Goal: Information Seeking & Learning: Learn about a topic

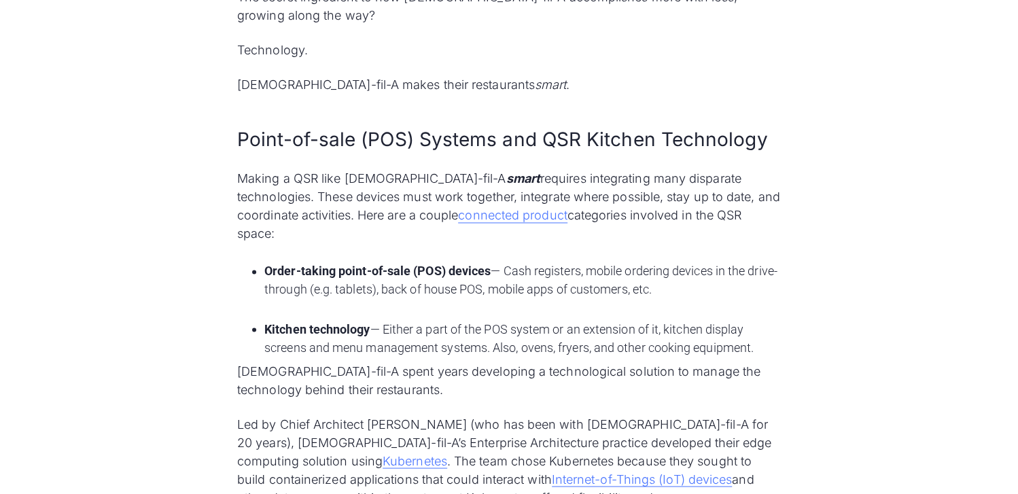
scroll to position [1087, 0]
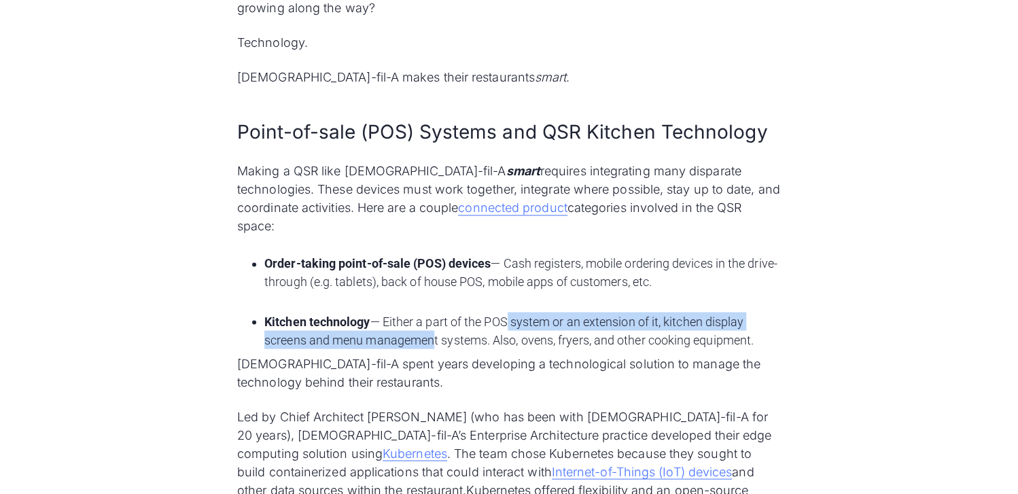
drag, startPoint x: 505, startPoint y: 268, endPoint x: 431, endPoint y: 285, distance: 76.2
click at [431, 312] on li "Kitchen technology — Either a part of the POS system or an extension of it, kit…" at bounding box center [522, 330] width 516 height 37
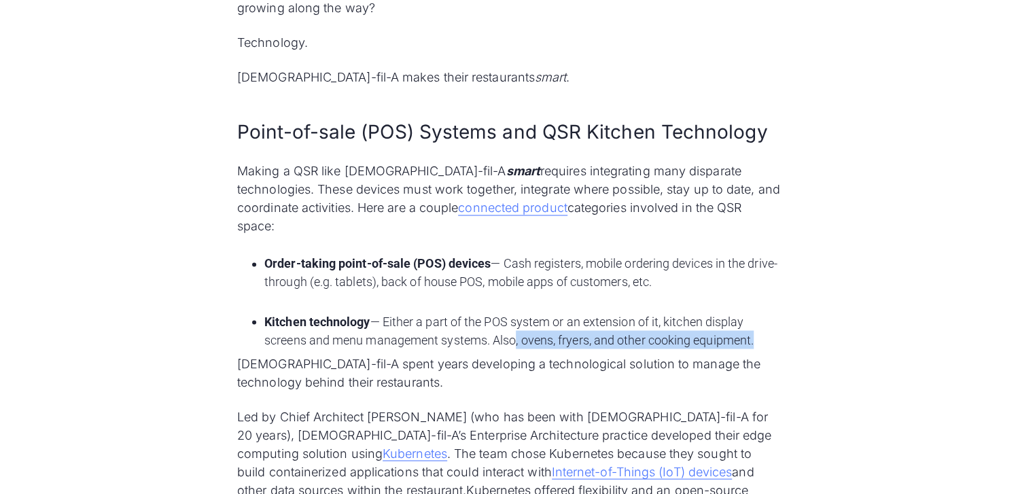
drag, startPoint x: 513, startPoint y: 288, endPoint x: 755, endPoint y: 287, distance: 241.9
click at [755, 312] on li "Kitchen technology — Either a part of the POS system or an extension of it, kit…" at bounding box center [522, 330] width 516 height 37
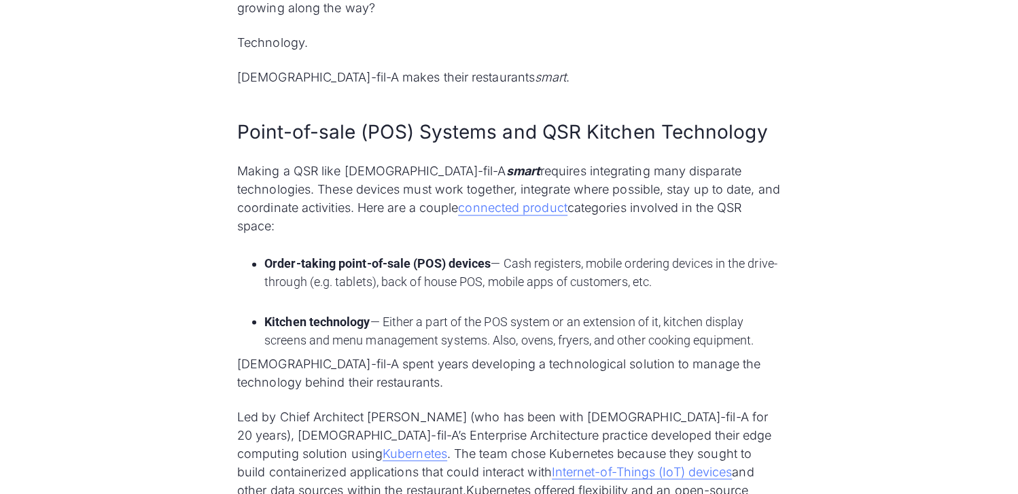
click at [359, 312] on li "Kitchen technology — Either a part of the POS system or an extension of it, kit…" at bounding box center [522, 330] width 516 height 37
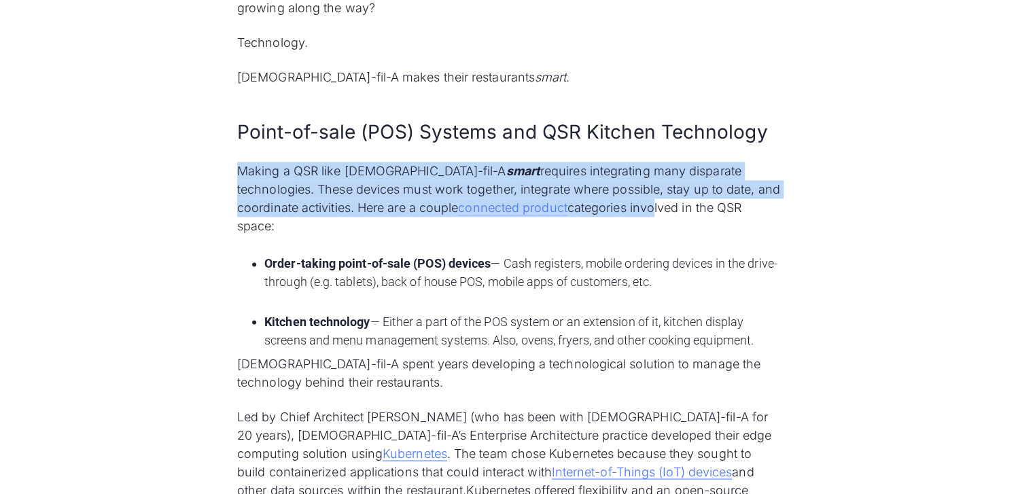
drag, startPoint x: 237, startPoint y: 139, endPoint x: 595, endPoint y: 173, distance: 359.8
click at [595, 173] on p "Making a QSR like [DEMOGRAPHIC_DATA]-fil-A smart requires integrating many disp…" at bounding box center [509, 198] width 544 height 73
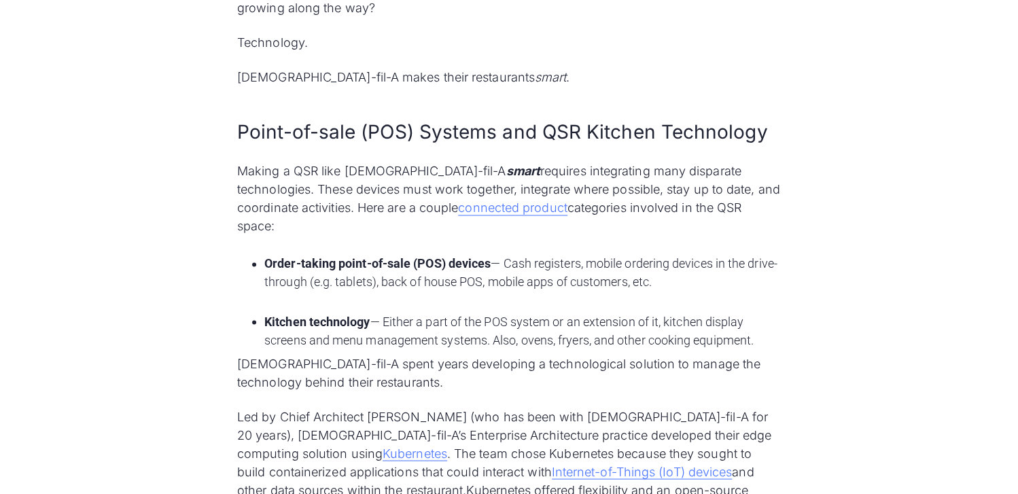
click at [610, 170] on p "Making a QSR like [DEMOGRAPHIC_DATA]-fil-A smart requires integrating many disp…" at bounding box center [509, 198] width 544 height 73
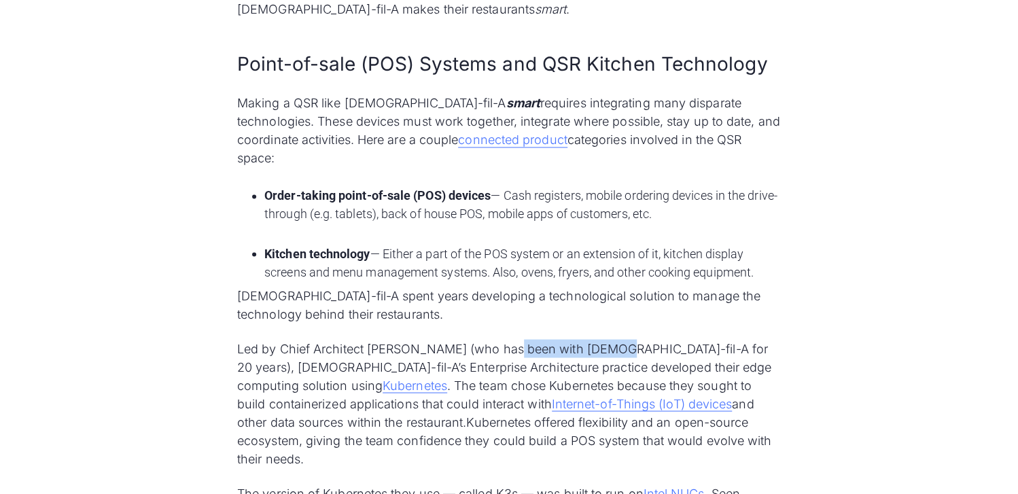
drag, startPoint x: 514, startPoint y: 301, endPoint x: 642, endPoint y: 301, distance: 127.1
click at [616, 339] on p "Led by Chief Architect [PERSON_NAME] (who has been with [DEMOGRAPHIC_DATA]-fil-…" at bounding box center [509, 403] width 544 height 128
click at [671, 339] on p "Led by Chief Architect [PERSON_NAME] (who has been with [DEMOGRAPHIC_DATA]-fil-…" at bounding box center [509, 403] width 544 height 128
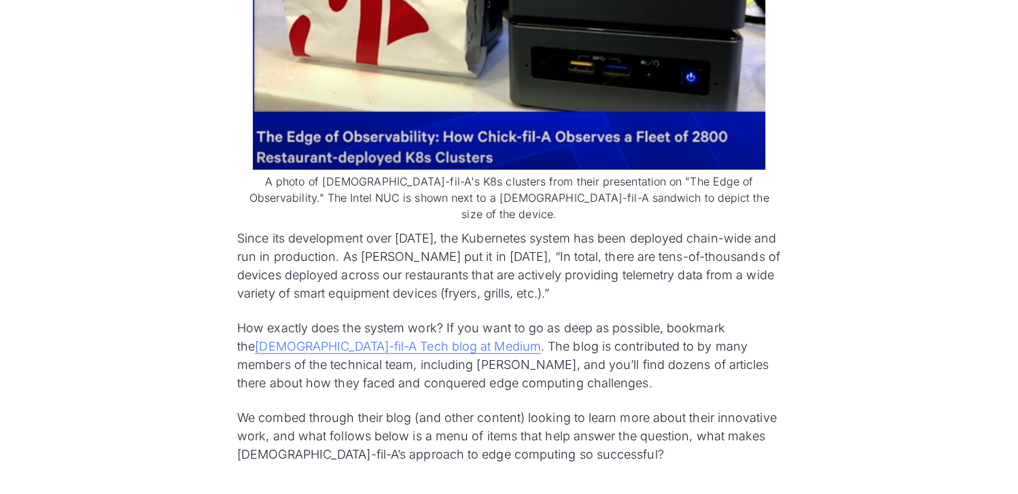
scroll to position [1971, 0]
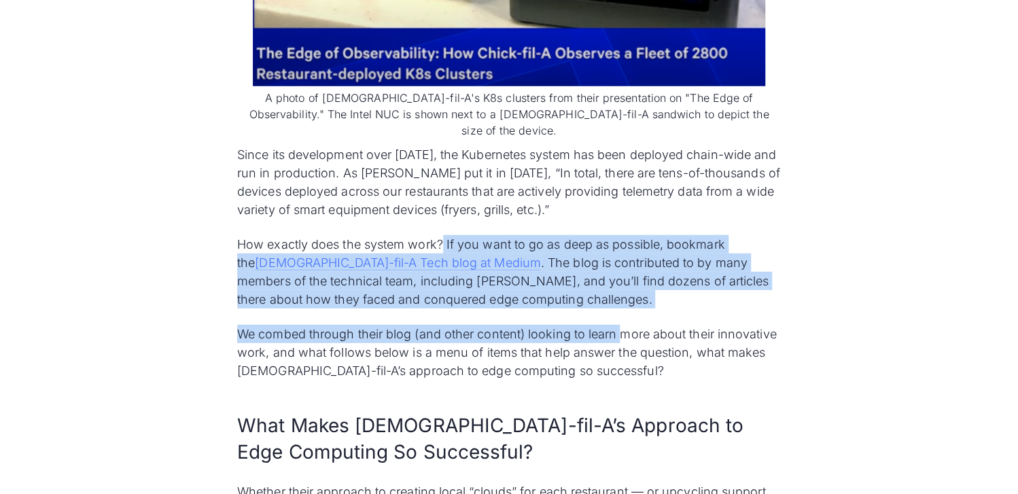
drag, startPoint x: 441, startPoint y: 160, endPoint x: 618, endPoint y: 228, distance: 189.3
click at [526, 325] on p "We combed through their blog (and other content) looking to learn more about th…" at bounding box center [509, 352] width 544 height 55
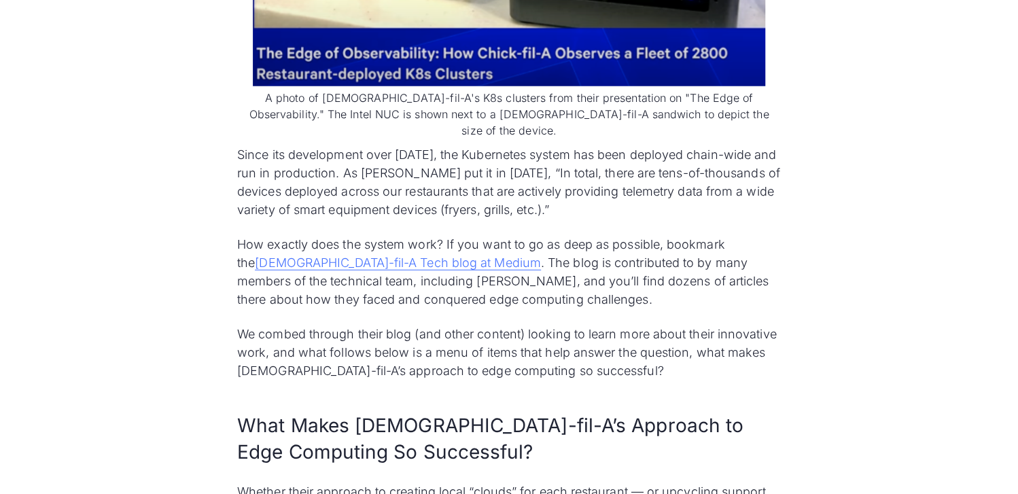
click at [436, 325] on p "We combed through their blog (and other content) looking to learn more about th…" at bounding box center [509, 352] width 544 height 55
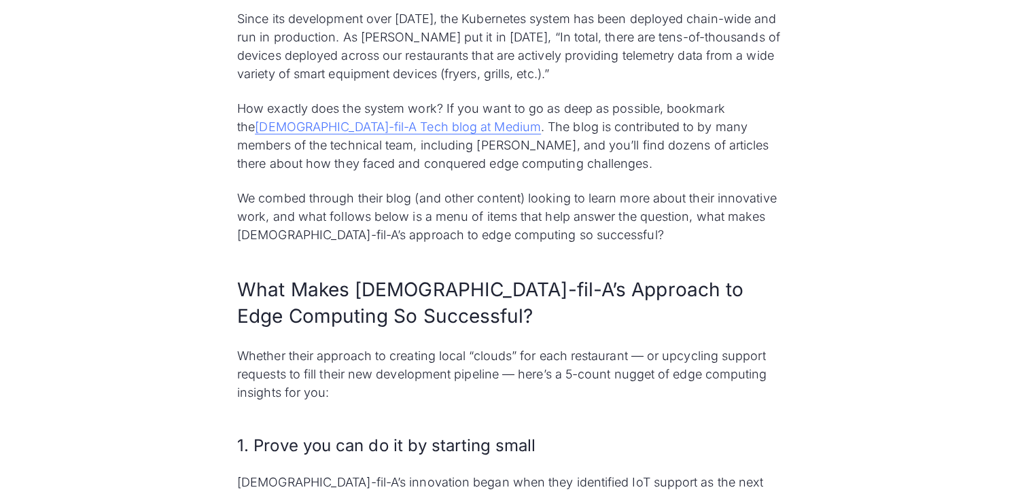
click at [448, 347] on p "Whether their approach to creating local “clouds” for each restaurant — or upcy…" at bounding box center [509, 374] width 544 height 55
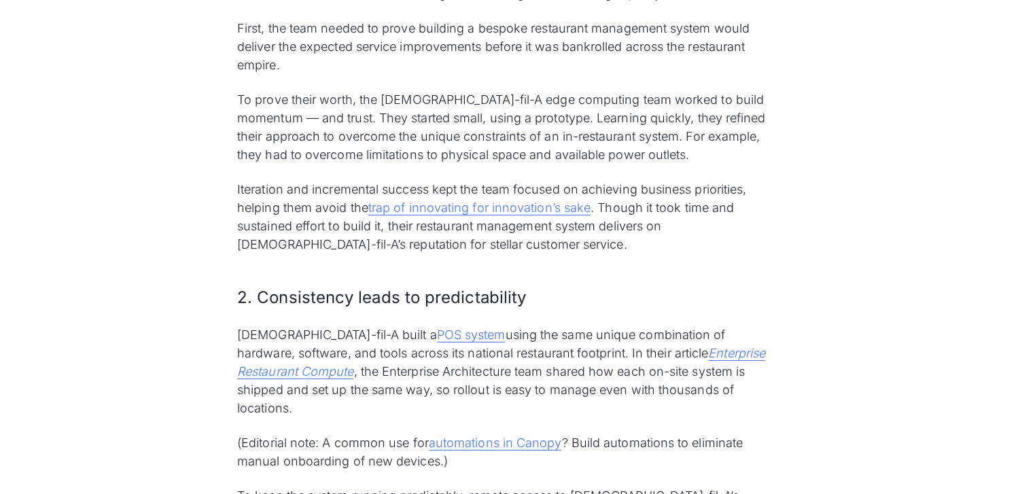
scroll to position [2718, 0]
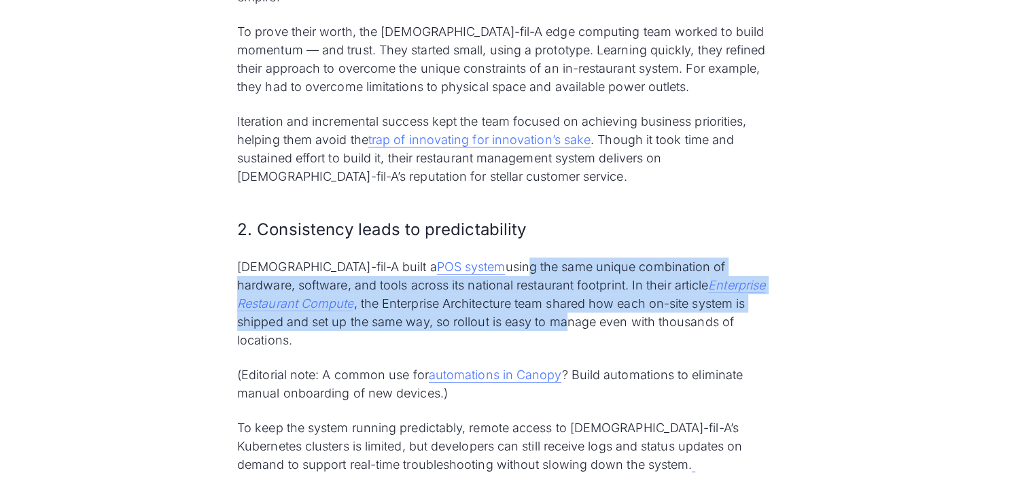
drag, startPoint x: 433, startPoint y: 181, endPoint x: 400, endPoint y: 230, distance: 58.8
click at [400, 258] on p "[DEMOGRAPHIC_DATA]-fil-A built a POS system using the same unique combination o…" at bounding box center [509, 304] width 544 height 92
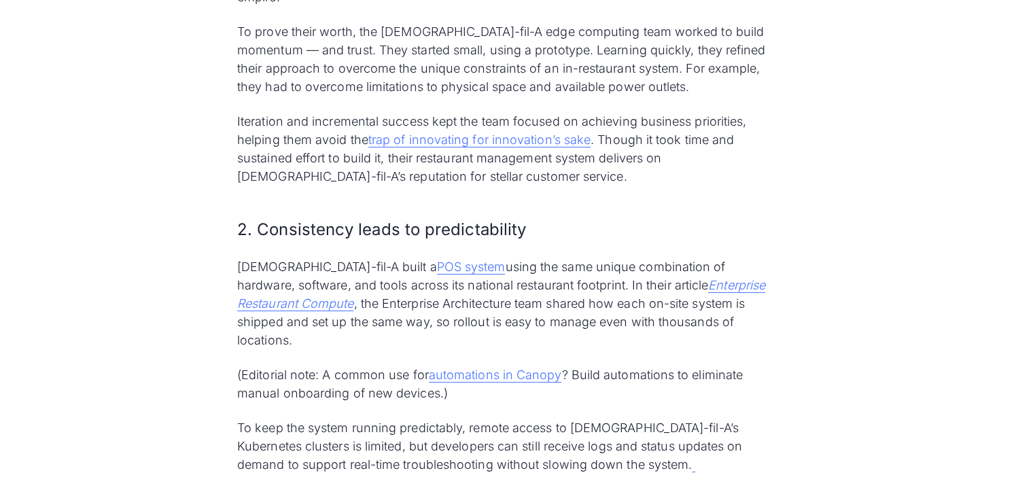
click at [438, 258] on p "[DEMOGRAPHIC_DATA]-fil-A built a POS system using the same unique combination o…" at bounding box center [509, 304] width 544 height 92
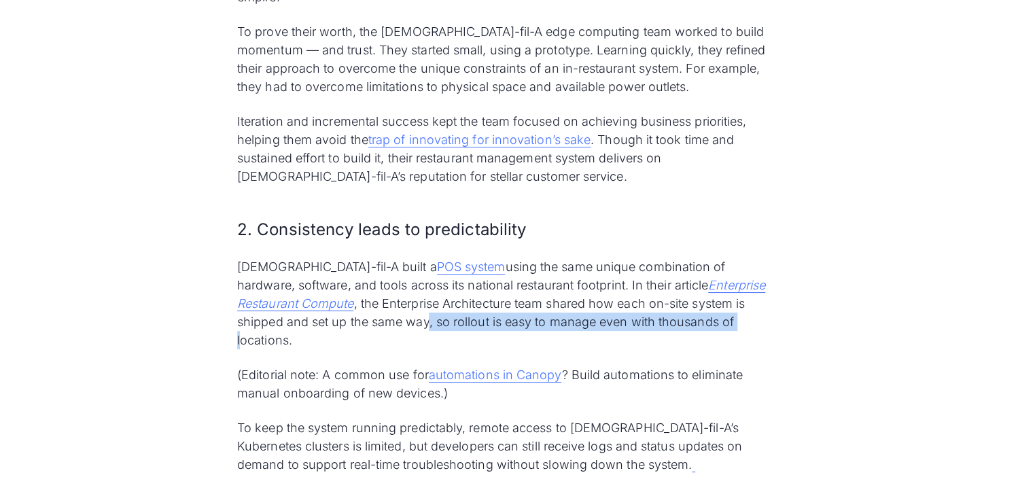
drag, startPoint x: 259, startPoint y: 232, endPoint x: 580, endPoint y: 228, distance: 320.8
click at [580, 258] on p "[DEMOGRAPHIC_DATA]-fil-A built a POS system using the same unique combination o…" at bounding box center [509, 304] width 544 height 92
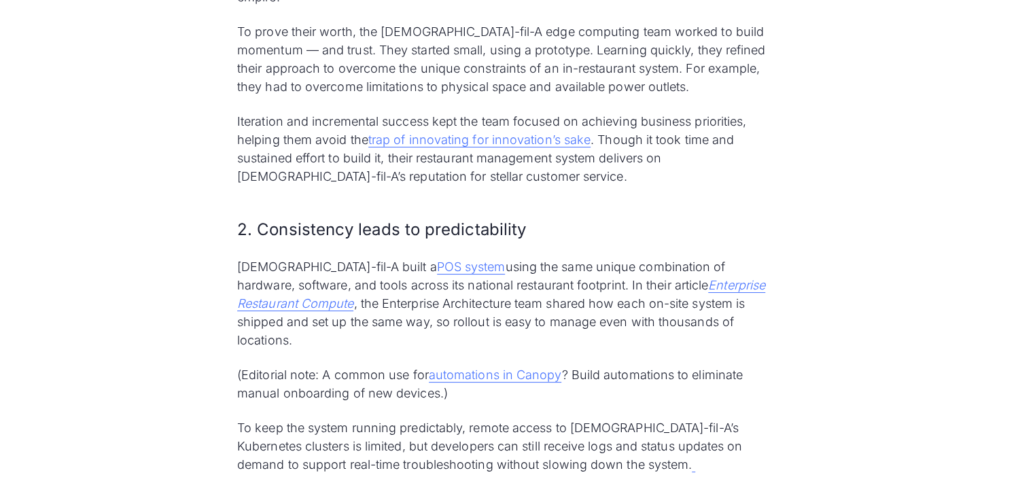
click at [606, 258] on p "[DEMOGRAPHIC_DATA]-fil-A built a POS system using the same unique combination o…" at bounding box center [509, 304] width 544 height 92
drag, startPoint x: 302, startPoint y: 263, endPoint x: 391, endPoint y: 272, distance: 88.8
click at [391, 366] on p "(Editorial note: A common use for automations in [GEOGRAPHIC_DATA] ? Build auto…" at bounding box center [509, 384] width 544 height 37
click at [390, 366] on p "(Editorial note: A common use for automations in [GEOGRAPHIC_DATA] ? Build auto…" at bounding box center [509, 384] width 544 height 37
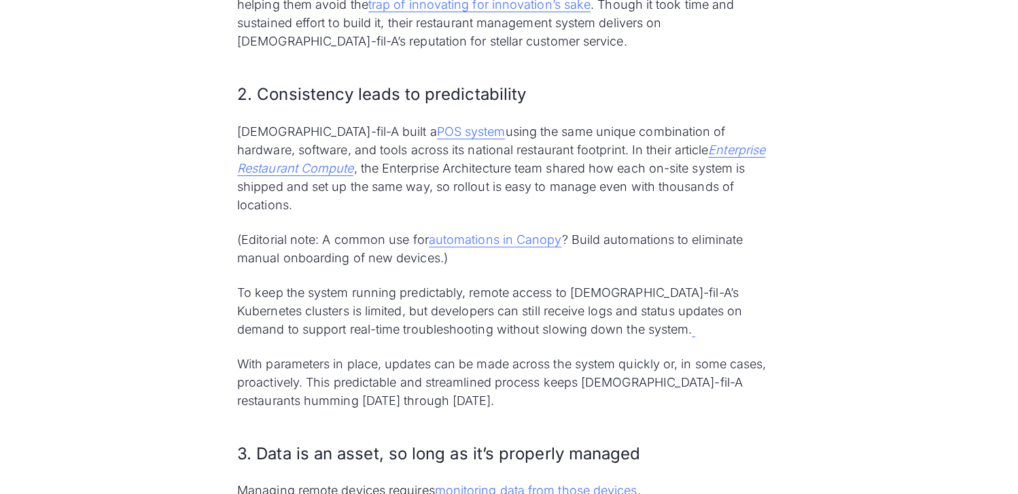
scroll to position [2854, 0]
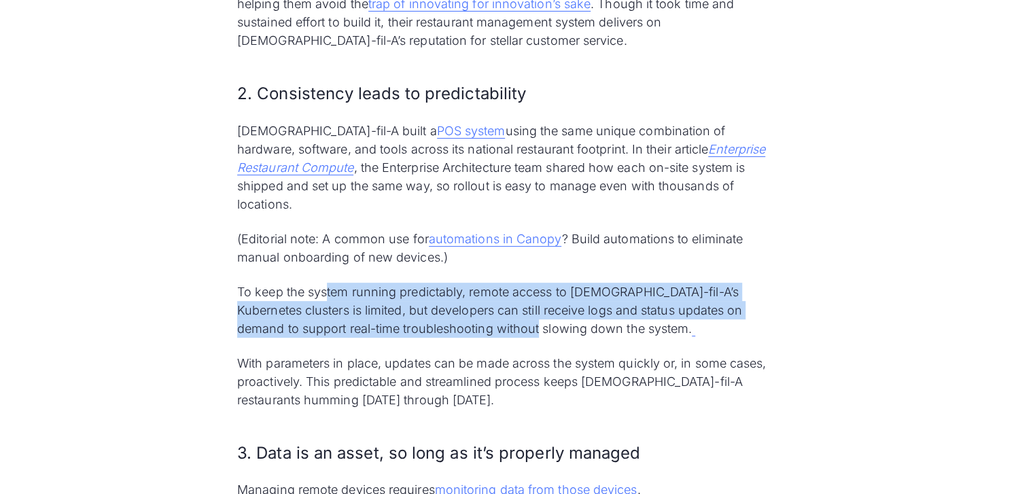
drag, startPoint x: 328, startPoint y: 186, endPoint x: 482, endPoint y: 225, distance: 158.4
click at [482, 283] on p "To keep the system running predictably, remote access to [DEMOGRAPHIC_DATA]-fil…" at bounding box center [509, 310] width 544 height 55
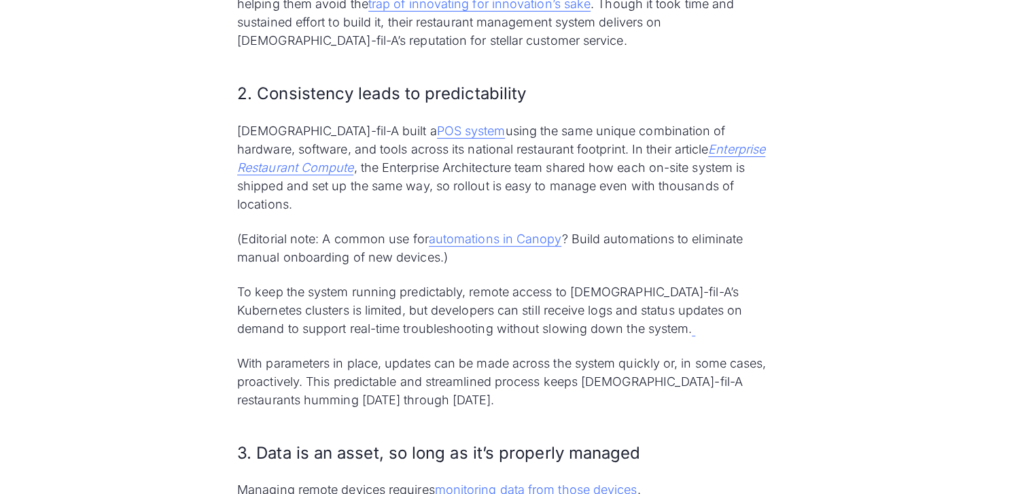
click at [425, 243] on div "Since its founding in [DATE], [DEMOGRAPHIC_DATA]-fil-A has popularized the frie…" at bounding box center [509, 5] width 544 height 4012
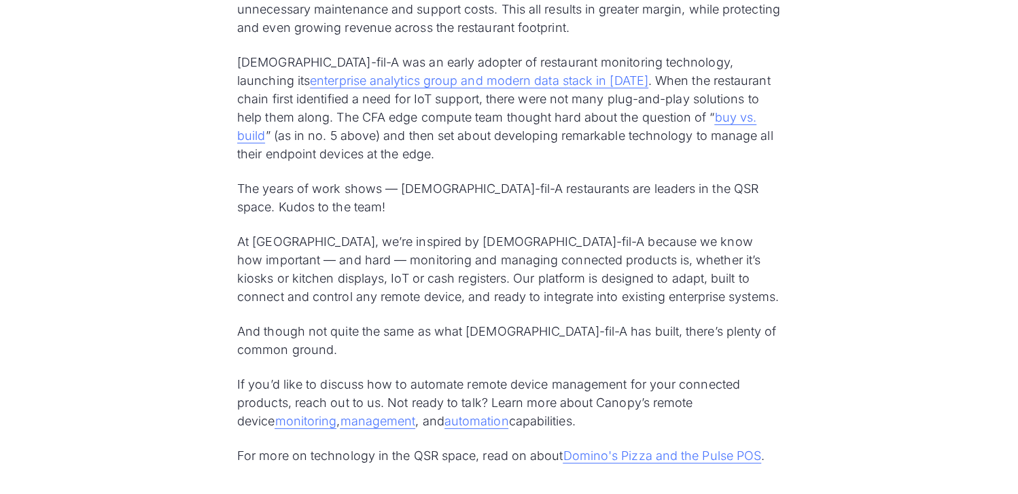
scroll to position [5777, 0]
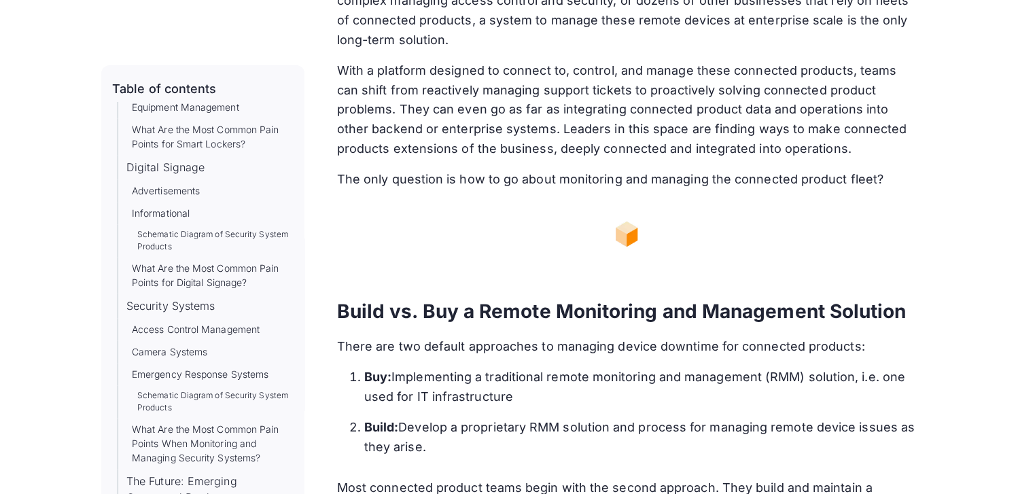
scroll to position [3126, 0]
